Goal: Information Seeking & Learning: Learn about a topic

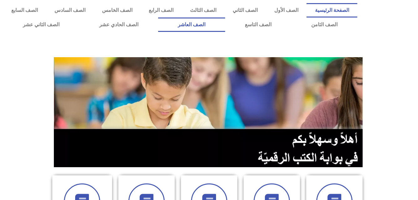
click at [225, 26] on link "الصف العاشر" at bounding box center [191, 25] width 67 height 14
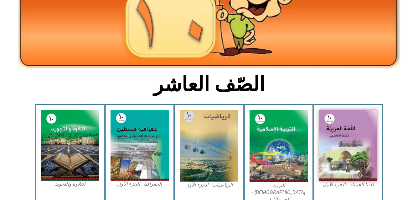
scroll to position [100, 0]
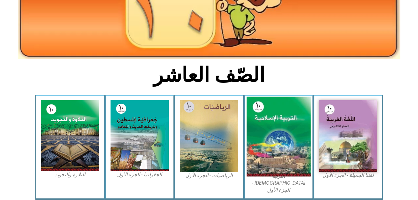
click at [285, 137] on img at bounding box center [279, 137] width 64 height 80
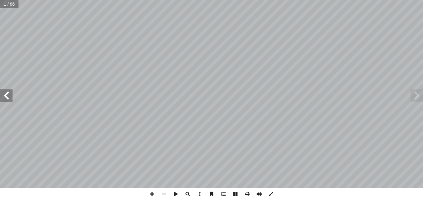
click at [7, 94] on span at bounding box center [6, 96] width 13 height 13
click at [10, 96] on span at bounding box center [6, 96] width 13 height 13
